Goal: Task Accomplishment & Management: Use online tool/utility

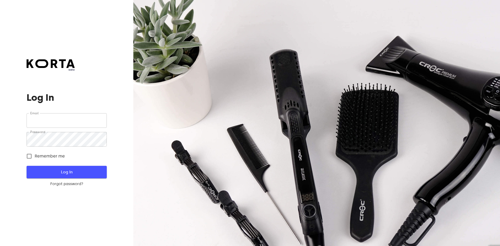
type input "[EMAIL_ADDRESS][DOMAIN_NAME]"
click at [74, 172] on span "Log In" at bounding box center [66, 172] width 63 height 7
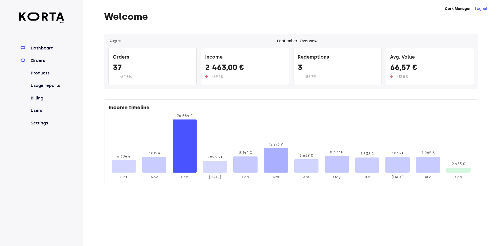
click at [49, 60] on link "Orders" at bounding box center [47, 61] width 35 height 6
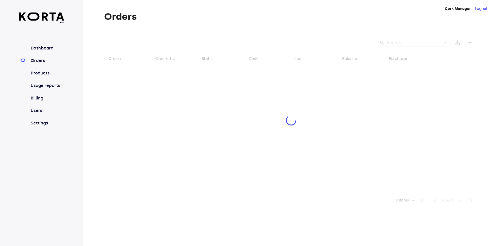
click at [422, 41] on div at bounding box center [291, 120] width 374 height 173
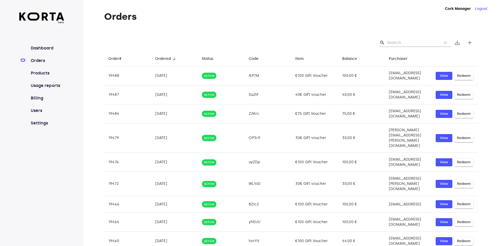
click at [416, 43] on input "Search" at bounding box center [412, 43] width 50 height 8
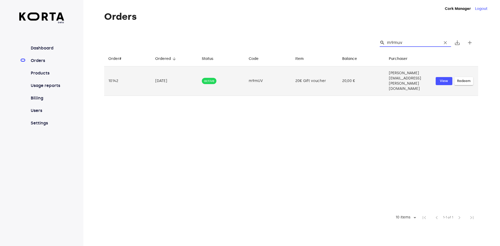
type input "m9muv"
click at [461, 78] on span "Redeem" at bounding box center [464, 81] width 14 height 6
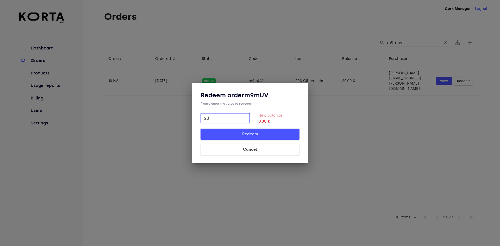
type input "20"
click at [263, 134] on span "Redeem" at bounding box center [250, 134] width 82 height 7
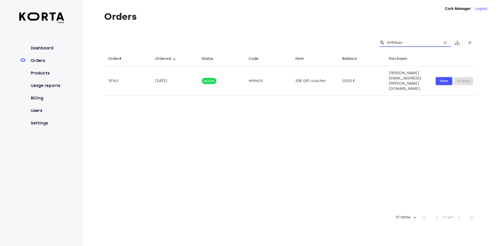
drag, startPoint x: 417, startPoint y: 41, endPoint x: 373, endPoint y: 36, distance: 43.5
click at [373, 36] on div "search m9muv clear save_alt add" at bounding box center [291, 42] width 374 height 17
